Goal: Find specific page/section: Find specific page/section

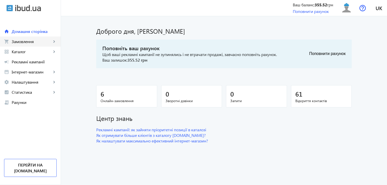
click at [12, 40] on span "Замовлення" at bounding box center [32, 41] width 40 height 5
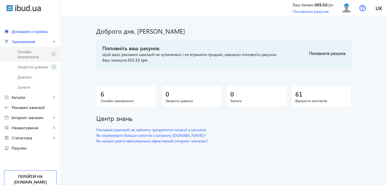
click at [38, 53] on span "Онлайн-замовлення" at bounding box center [33, 54] width 32 height 10
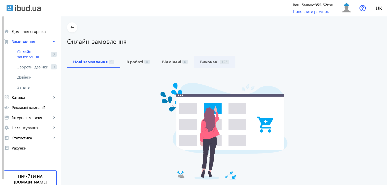
click at [200, 57] on span "Виконані 123" at bounding box center [214, 62] width 29 height 12
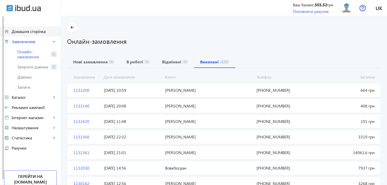
click at [25, 34] on span "Домашня сторінка" at bounding box center [34, 31] width 45 height 5
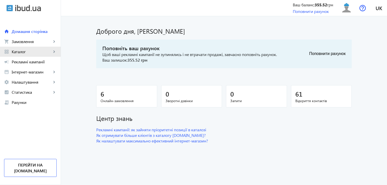
click at [18, 55] on link "grid_view Каталог keyboard_arrow_right" at bounding box center [30, 52] width 61 height 10
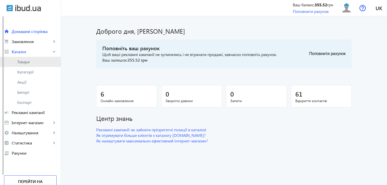
click at [30, 62] on span "Товари" at bounding box center [36, 61] width 39 height 5
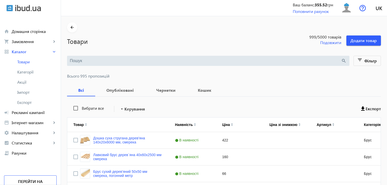
click at [89, 62] on input "search" at bounding box center [205, 61] width 271 height 6
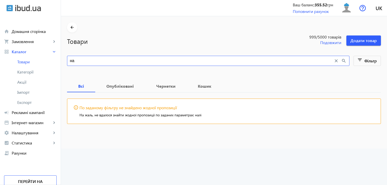
type input "н"
type input "лиштва"
click at [168, 88] on b "Чернетки" at bounding box center [165, 86] width 29 height 4
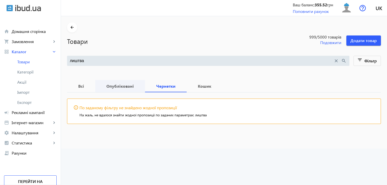
click at [121, 84] on b "Опубліковані" at bounding box center [120, 86] width 38 height 4
click at [197, 88] on b "Кошик" at bounding box center [205, 86] width 24 height 4
click at [73, 86] on b "Всі" at bounding box center [81, 86] width 16 height 4
click at [63, 26] on main "arrow_back Товари 999 /5000 товарів Подовжити Додати товар лиштва close search …" at bounding box center [224, 76] width 326 height 109
click at [69, 28] on mat-icon "arrow_back" at bounding box center [72, 27] width 6 height 6
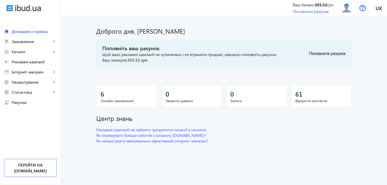
click at [358, 101] on main "Доброго дня, [PERSON_NAME] ваш рахунок Щоб ваші рекламні кампанії не зупинялись…" at bounding box center [224, 83] width 326 height 122
